Goal: Navigation & Orientation: Understand site structure

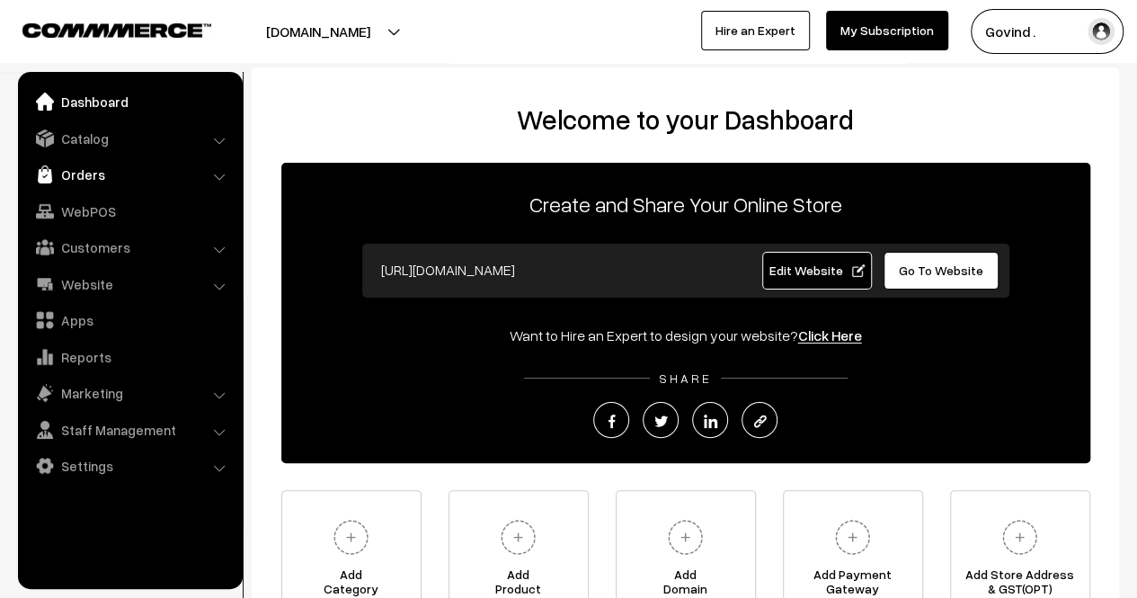
click at [93, 186] on link "Orders" at bounding box center [129, 174] width 214 height 32
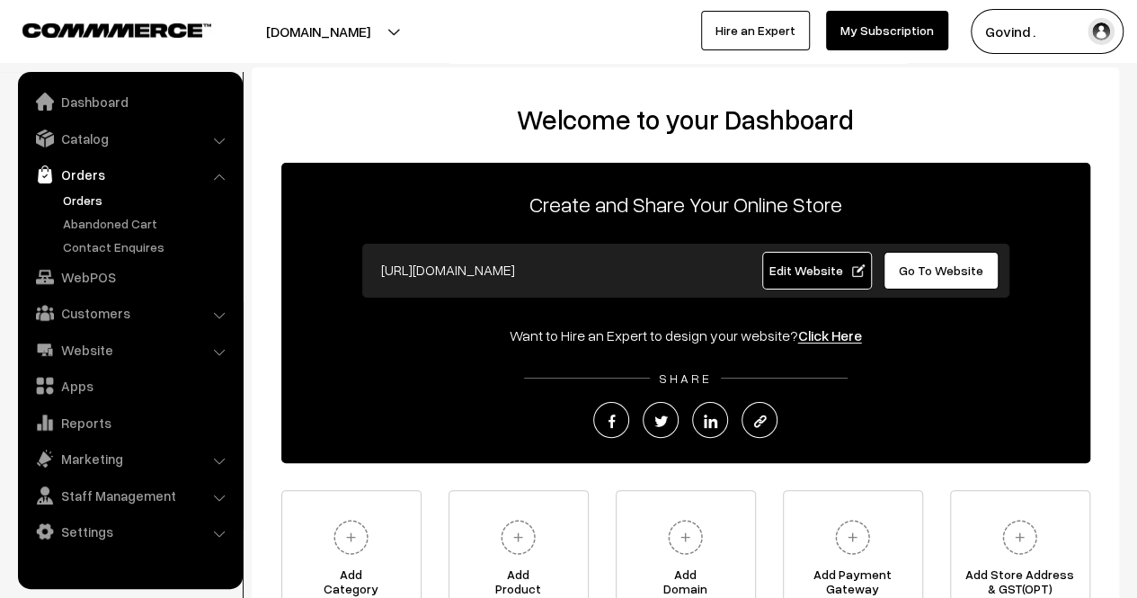
click at [94, 208] on link "Orders" at bounding box center [147, 199] width 178 height 19
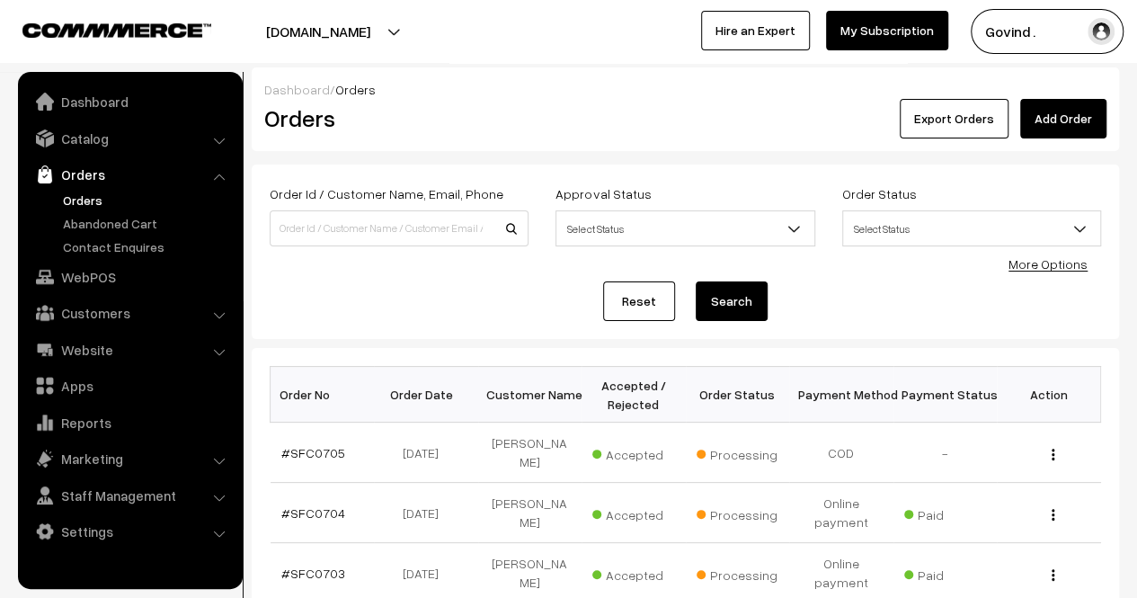
click at [102, 228] on link "Abandoned Cart" at bounding box center [147, 223] width 178 height 19
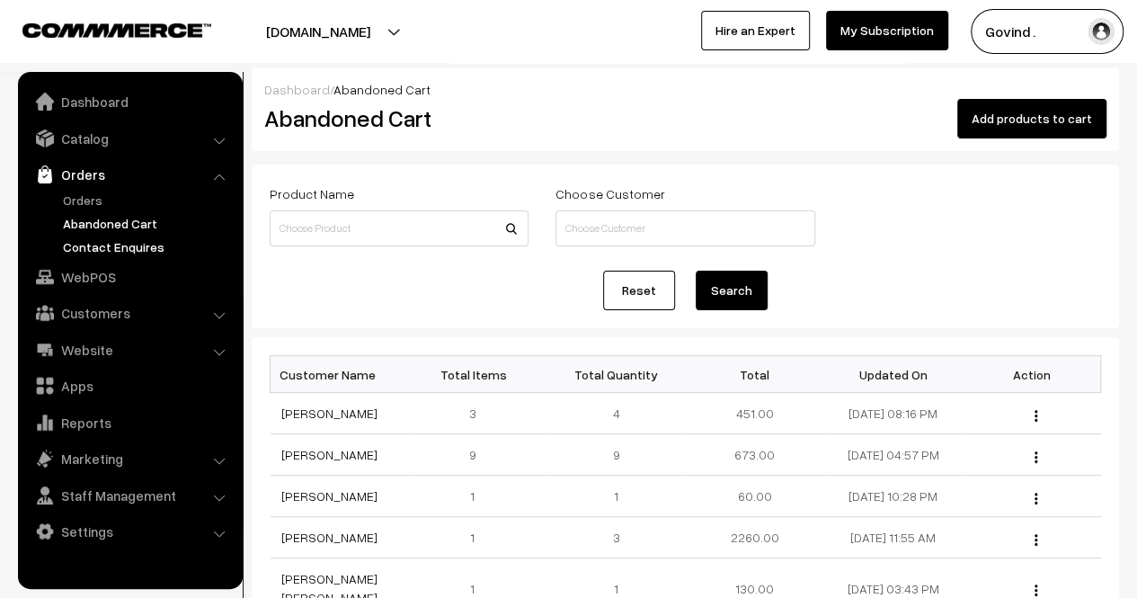
click at [107, 251] on link "Contact Enquires" at bounding box center [147, 246] width 178 height 19
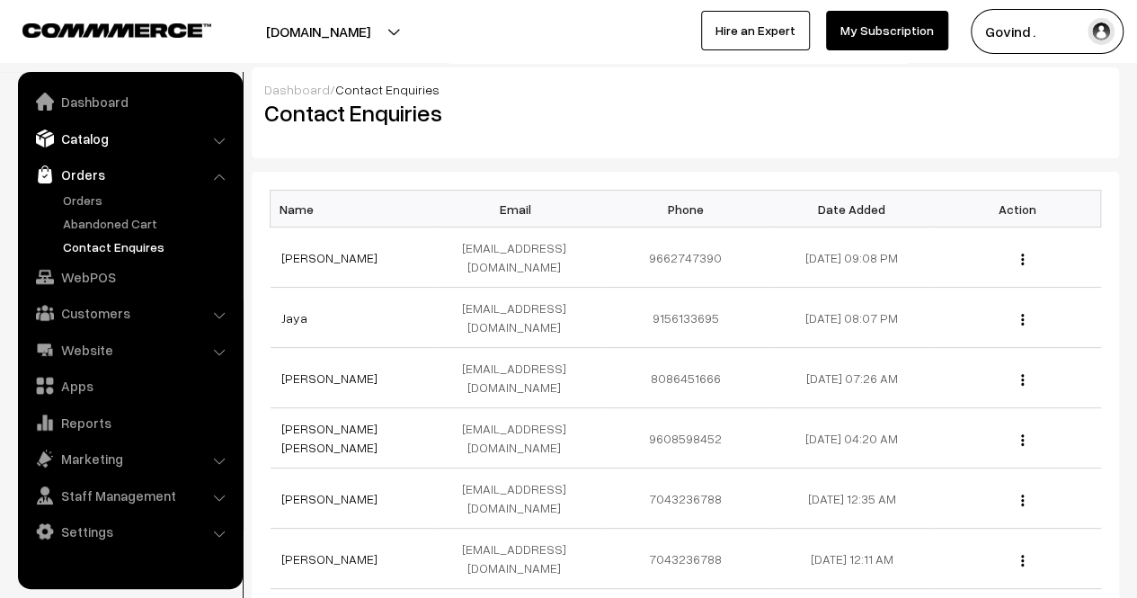
click at [108, 135] on link "Catalog" at bounding box center [129, 138] width 214 height 32
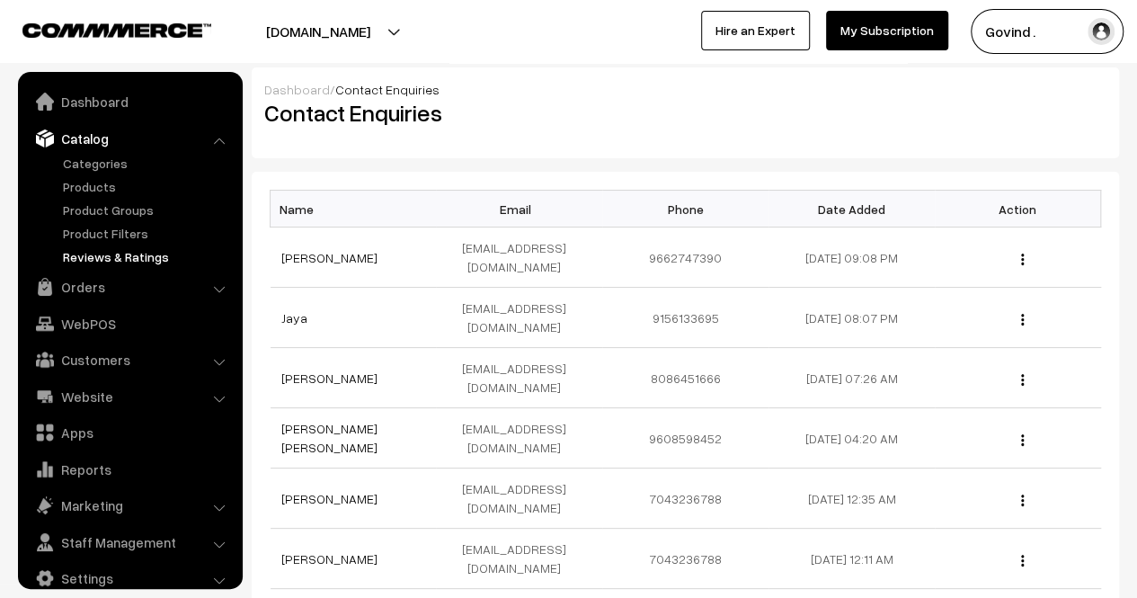
click at [122, 256] on link "Reviews & Ratings" at bounding box center [147, 256] width 178 height 19
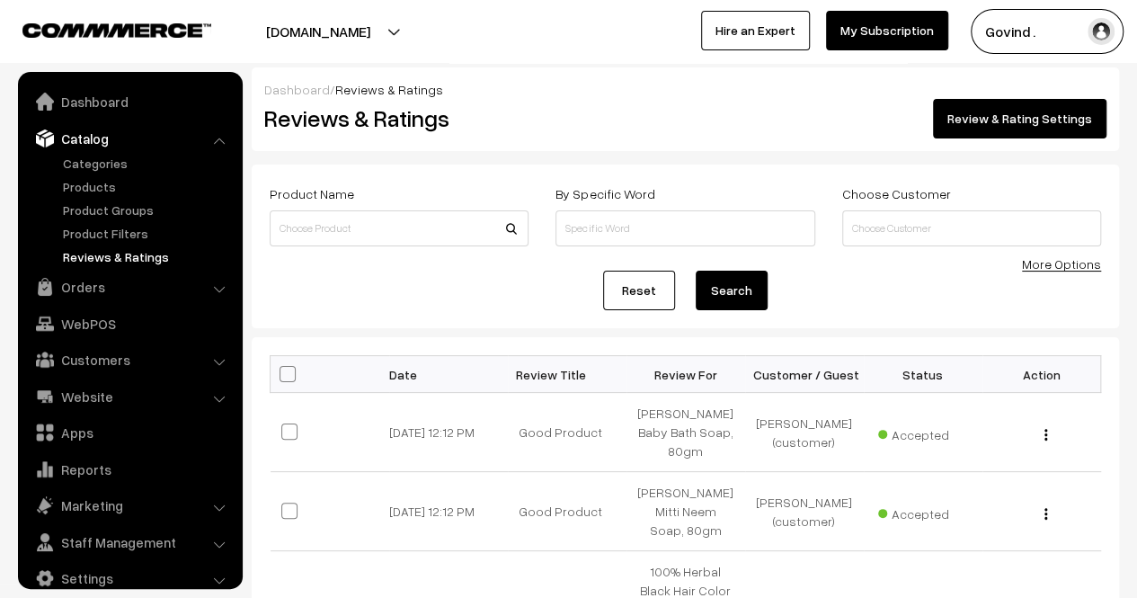
scroll to position [22, 0]
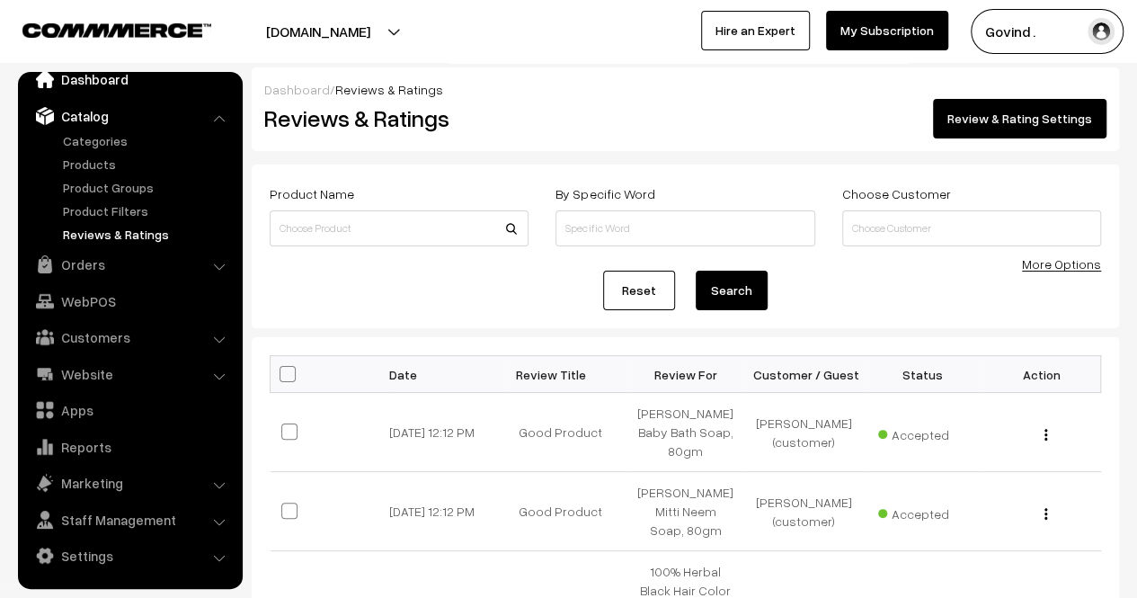
click at [104, 82] on link "Dashboard" at bounding box center [129, 79] width 214 height 32
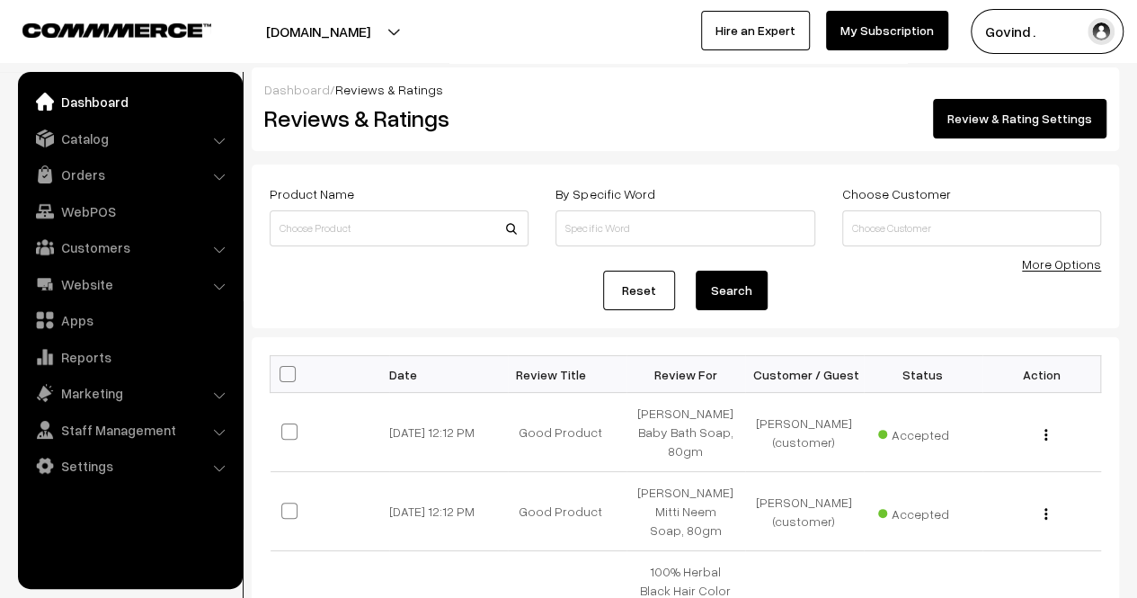
scroll to position [0, 0]
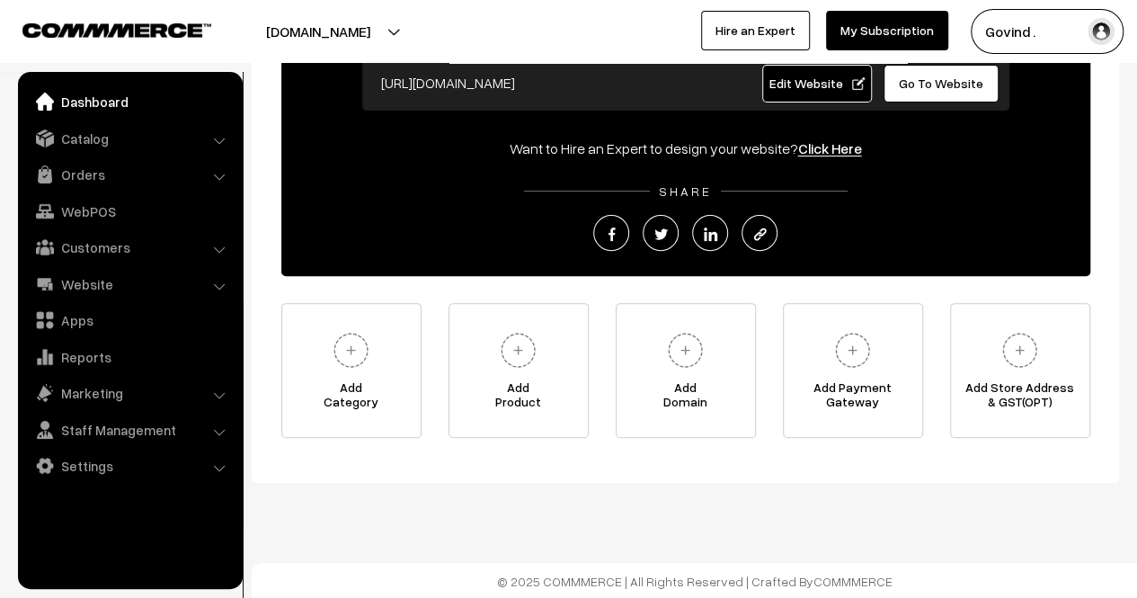
scroll to position [1, 0]
